Goal: Transaction & Acquisition: Book appointment/travel/reservation

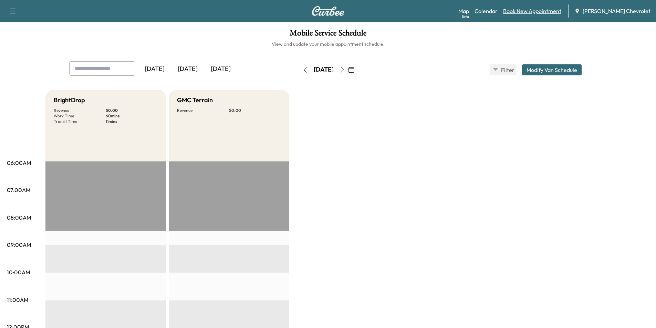
click at [541, 11] on link "Book New Appointment" at bounding box center [532, 11] width 58 height 8
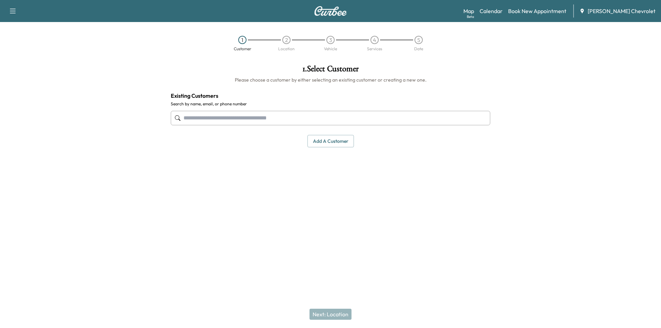
click at [231, 118] on input "text" at bounding box center [331, 118] width 320 height 14
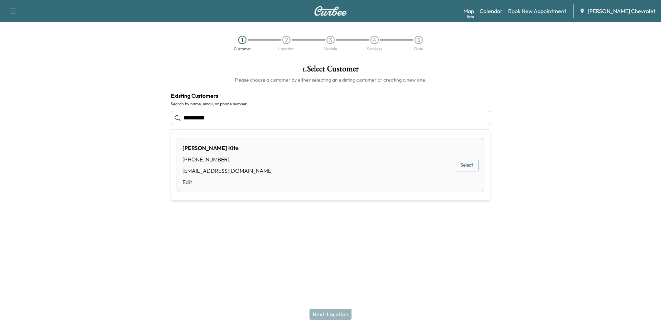
click at [460, 165] on button "Select" at bounding box center [467, 165] width 24 height 13
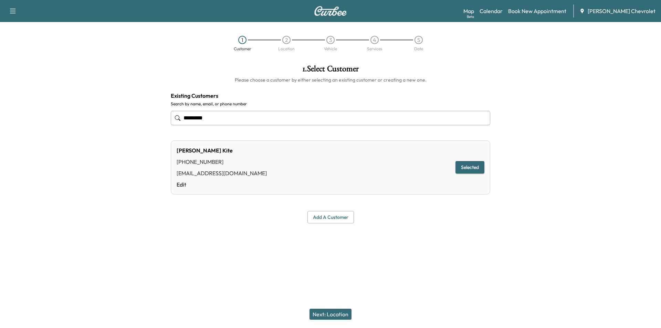
type input "*********"
click at [329, 313] on button "Next: Location" at bounding box center [331, 314] width 42 height 11
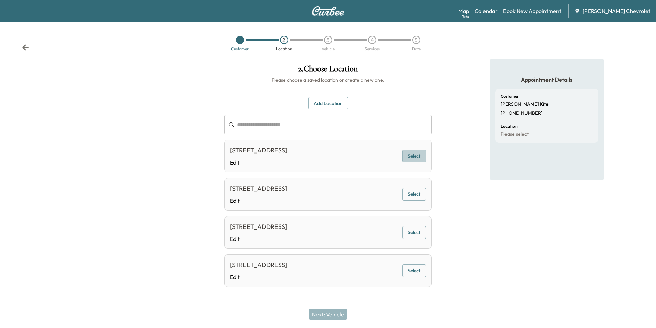
click at [415, 158] on button "Select" at bounding box center [414, 156] width 24 height 13
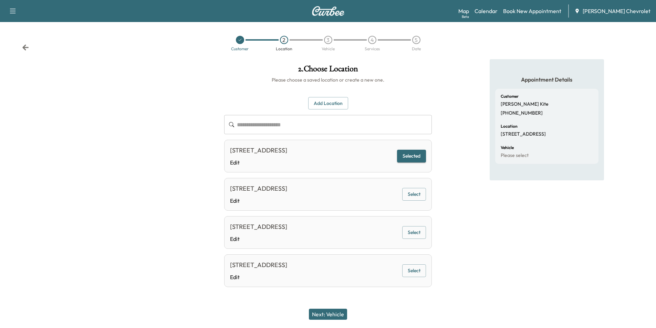
click at [339, 317] on button "Next: Vehicle" at bounding box center [328, 314] width 38 height 11
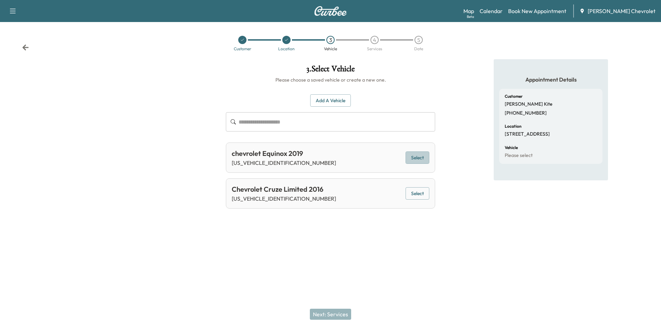
click at [412, 159] on button "Select" at bounding box center [418, 158] width 24 height 13
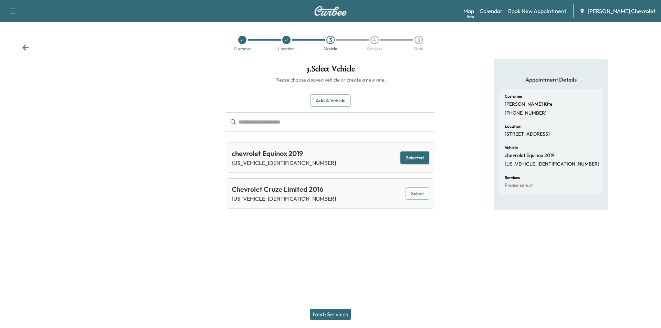
click at [329, 317] on button "Next: Services" at bounding box center [330, 314] width 41 height 11
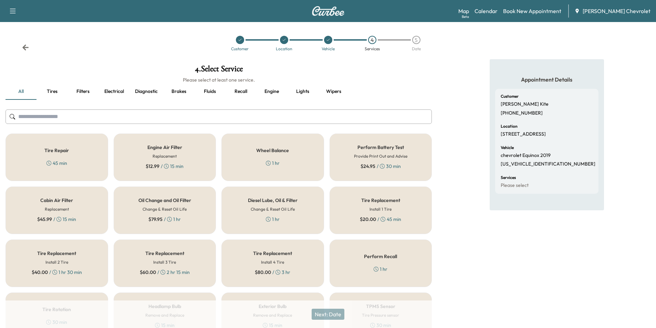
click at [167, 220] on div "$ 79.95 / 1 hr" at bounding box center [164, 219] width 32 height 7
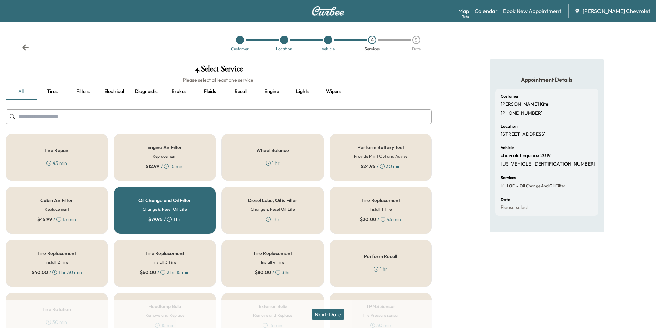
click at [334, 315] on button "Next: Date" at bounding box center [328, 314] width 33 height 11
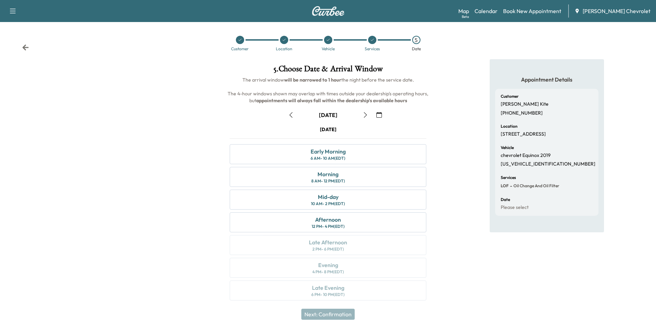
click at [362, 115] on button "button" at bounding box center [366, 115] width 12 height 11
click at [349, 222] on div "Afternoon 12 PM - 4 PM (EDT)" at bounding box center [328, 223] width 197 height 20
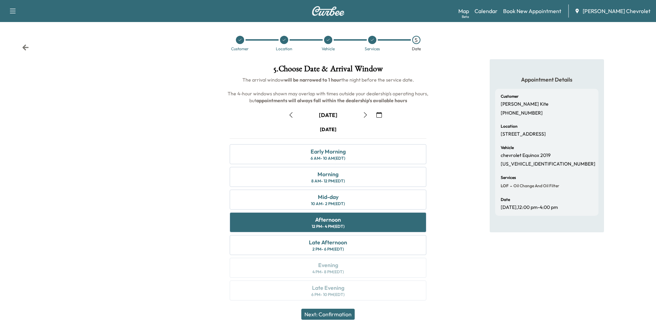
click at [331, 315] on button "Next: Confirmation" at bounding box center [327, 314] width 53 height 11
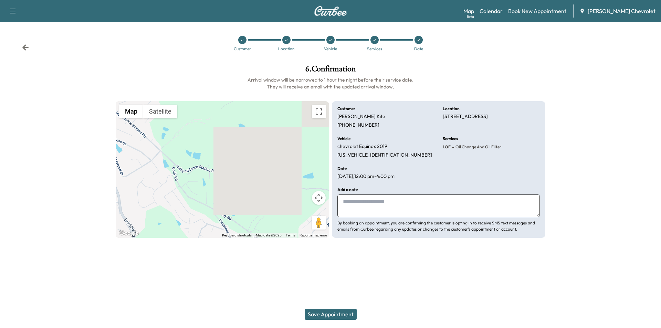
click at [342, 311] on button "Save Appointment" at bounding box center [331, 314] width 52 height 11
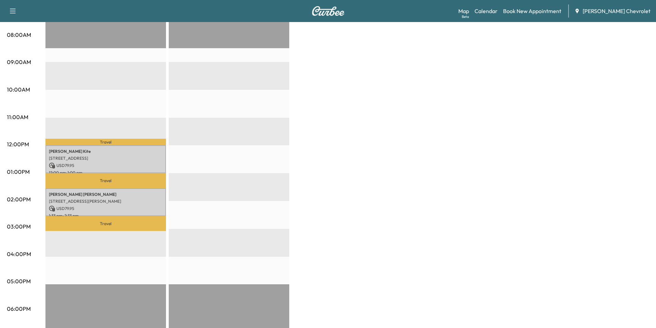
scroll to position [182, 0]
